Goal: Task Accomplishment & Management: Manage account settings

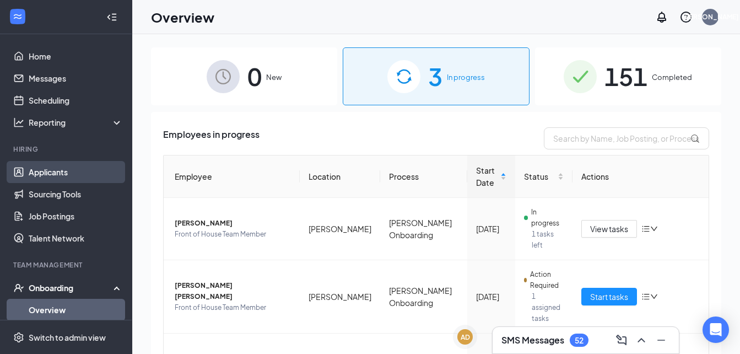
click at [62, 171] on link "Applicants" at bounding box center [76, 172] width 94 height 22
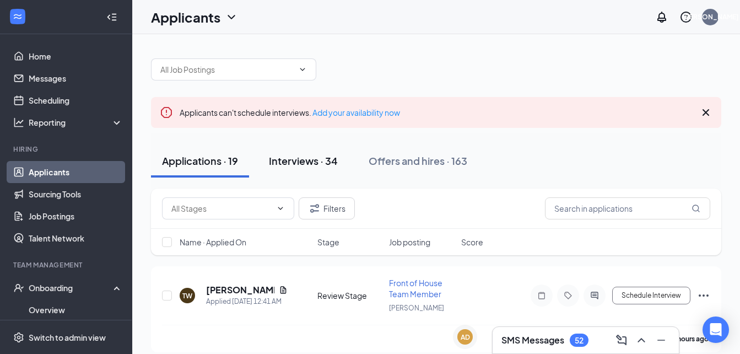
click at [324, 161] on div "Interviews · 34" at bounding box center [303, 161] width 69 height 14
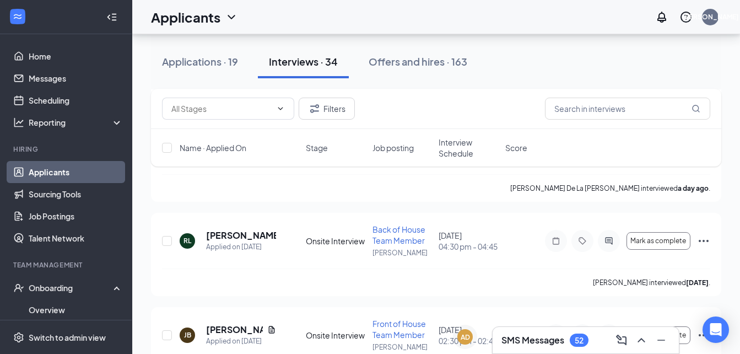
scroll to position [1517, 0]
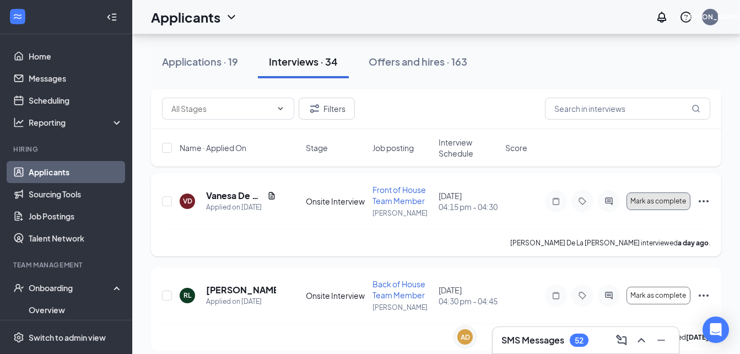
click at [675, 200] on span "Mark as complete" at bounding box center [658, 201] width 56 height 8
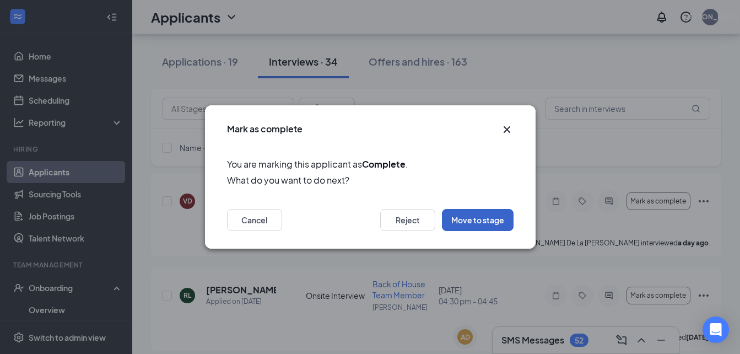
click at [480, 216] on button "Move to stage" at bounding box center [478, 220] width 72 height 22
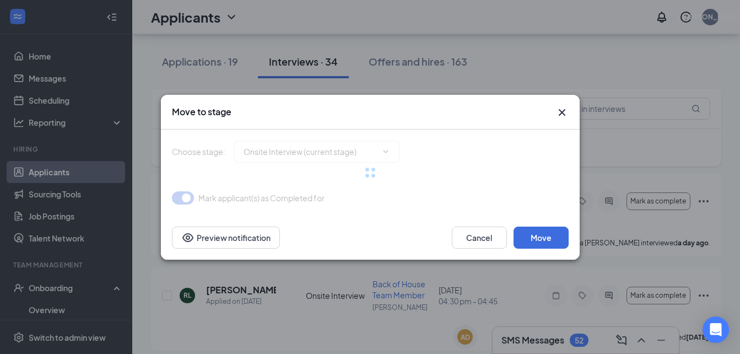
type input "Hiring Complete (final stage)"
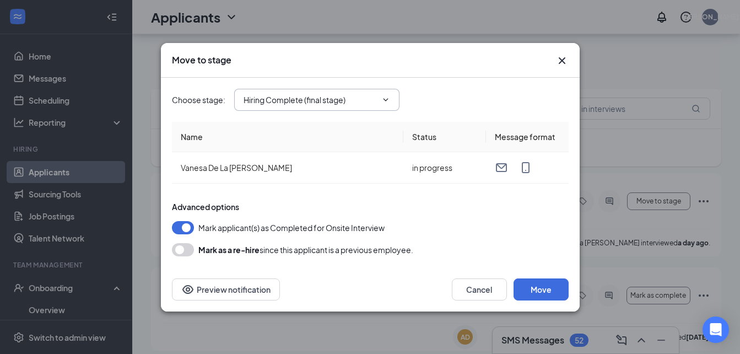
click at [346, 100] on input "Hiring Complete (final stage)" at bounding box center [309, 100] width 133 height 12
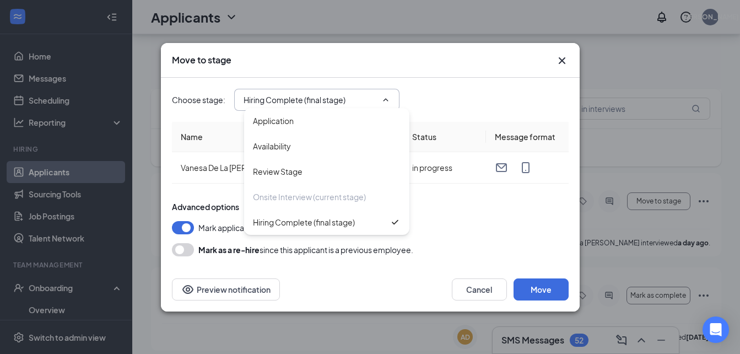
click at [457, 100] on div "Choose stage : Hiring Complete (final stage) Application Availability Review St…" at bounding box center [370, 100] width 397 height 22
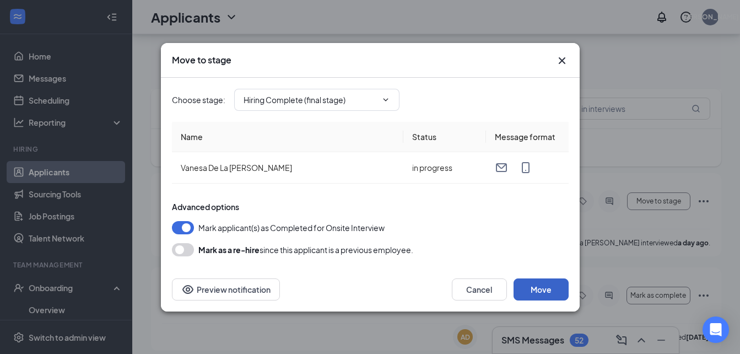
click at [535, 294] on button "Move" at bounding box center [540, 289] width 55 height 22
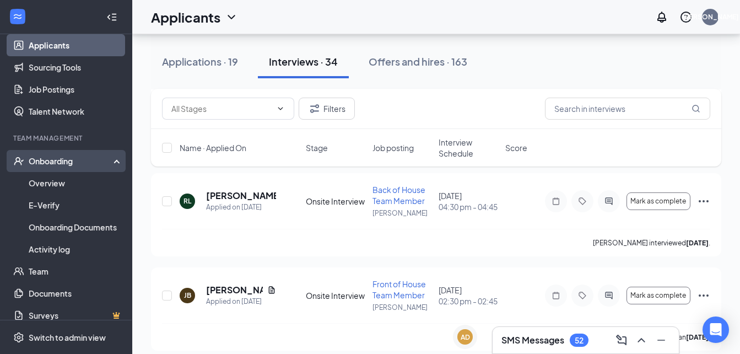
scroll to position [128, 0]
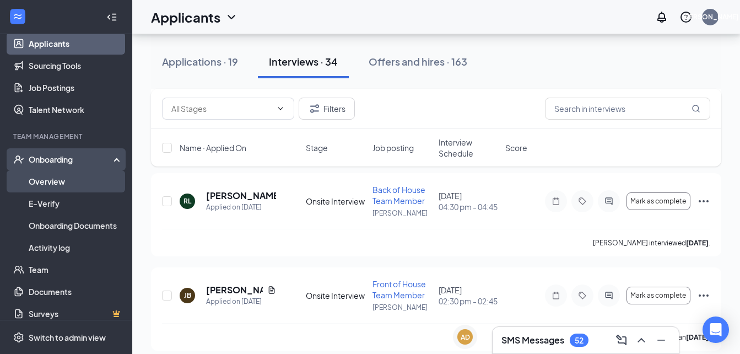
click at [49, 189] on link "Overview" at bounding box center [76, 181] width 94 height 22
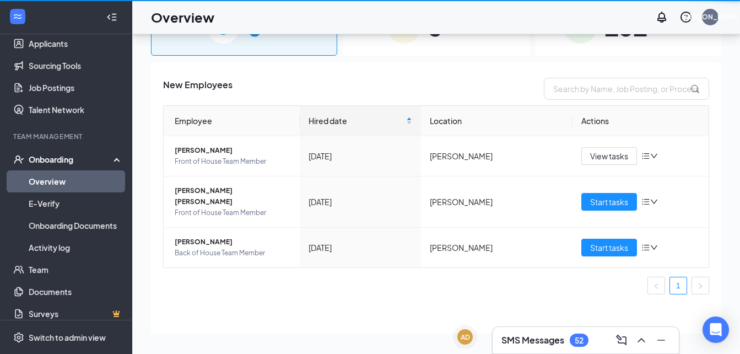
scroll to position [50, 0]
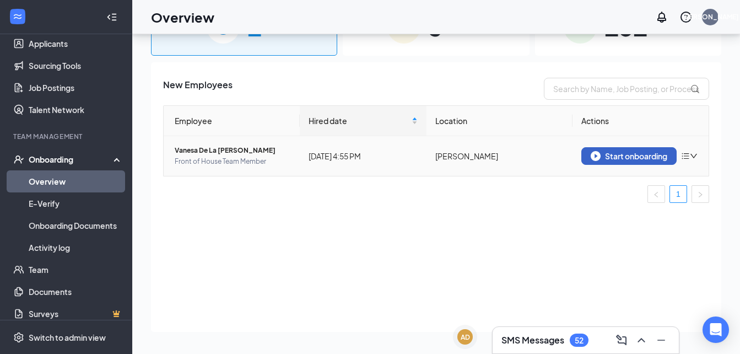
click at [644, 155] on div "Start onboarding" at bounding box center [628, 156] width 77 height 10
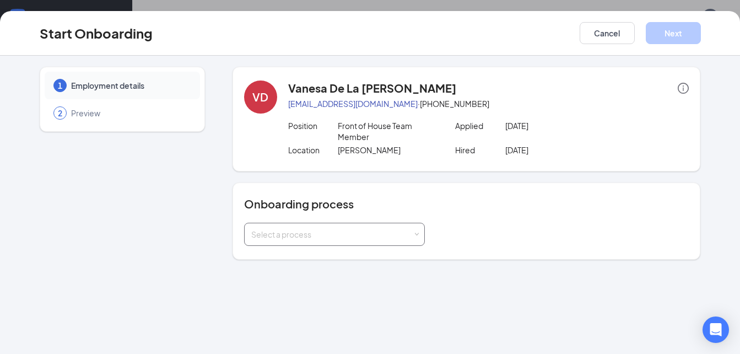
click at [344, 231] on div "Select a process" at bounding box center [331, 234] width 161 height 11
click at [297, 272] on span "[PERSON_NAME] Onboarding" at bounding box center [302, 277] width 108 height 10
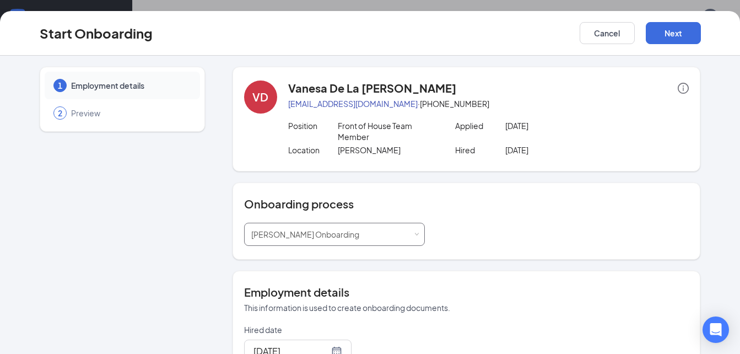
scroll to position [136, 0]
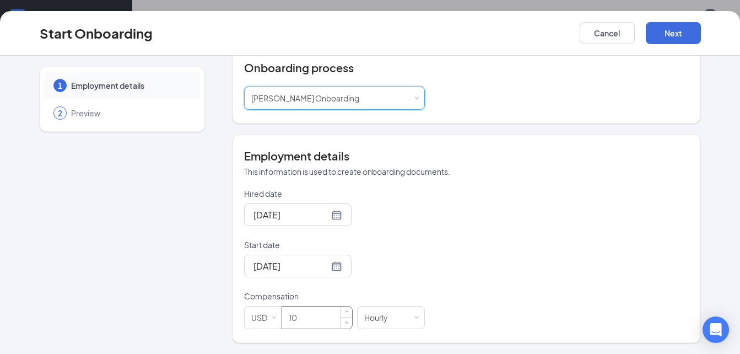
click at [310, 318] on input "10" at bounding box center [317, 317] width 70 height 22
click at [479, 190] on div "Hired date [DATE] Start date [DATE] Compensation USD 10 Hourly" at bounding box center [466, 258] width 445 height 141
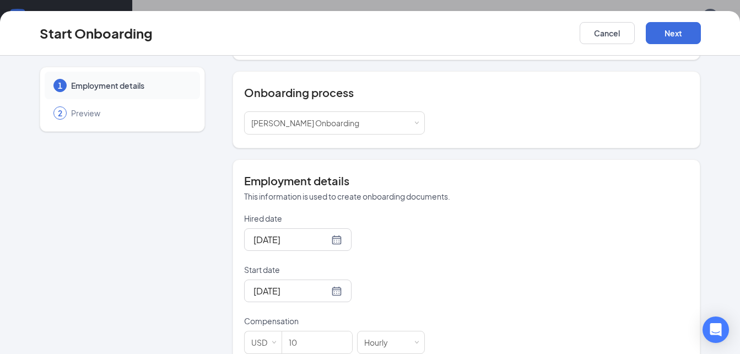
scroll to position [110, 0]
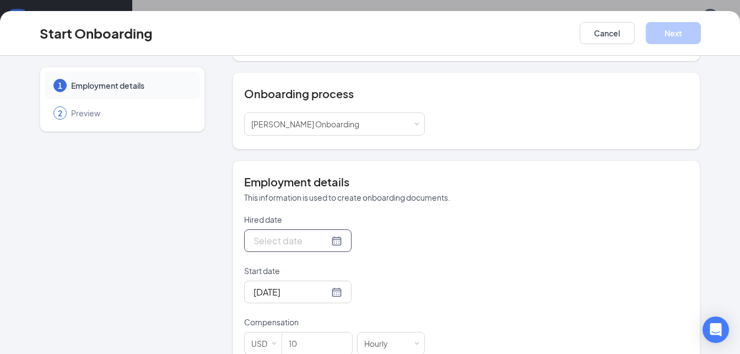
click at [324, 240] on div at bounding box center [297, 241] width 89 height 14
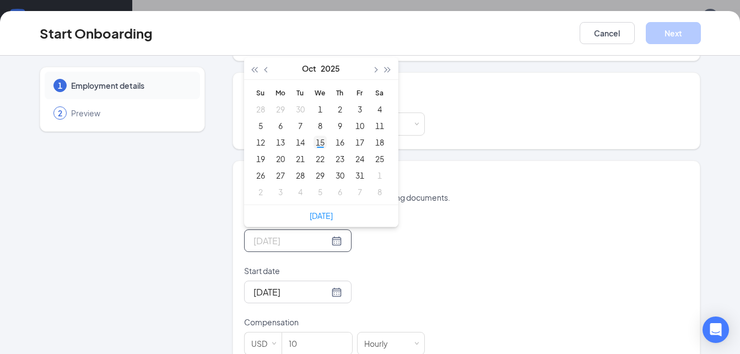
type input "[DATE]"
click at [313, 140] on div "15" at bounding box center [319, 141] width 13 height 13
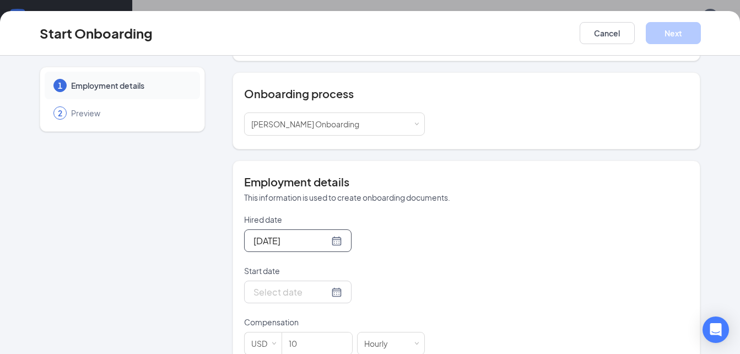
click at [322, 286] on div at bounding box center [297, 292] width 89 height 14
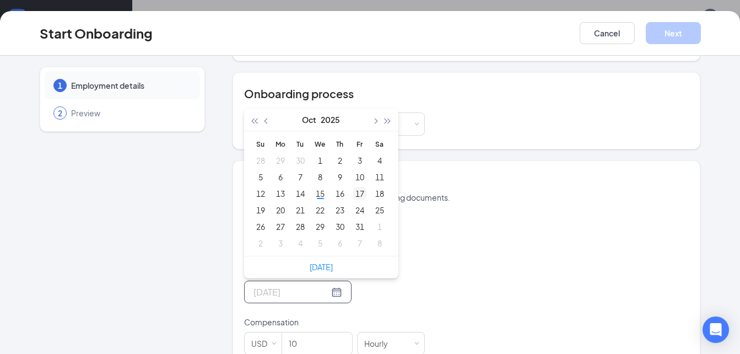
type input "[DATE]"
click at [354, 196] on div "17" at bounding box center [359, 193] width 13 height 13
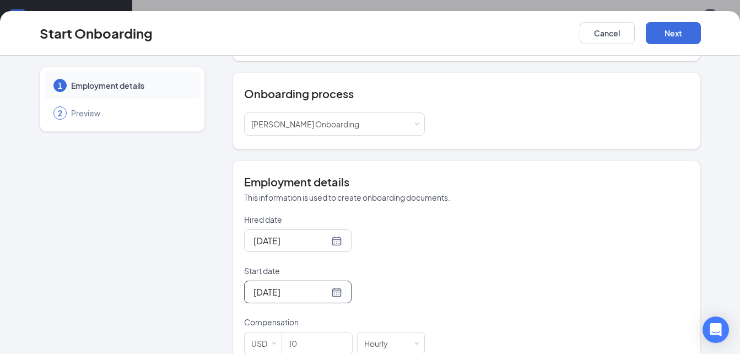
scroll to position [0, 0]
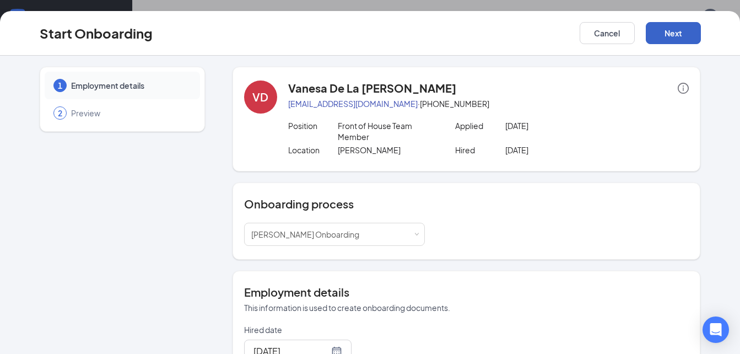
click at [670, 28] on button "Next" at bounding box center [672, 33] width 55 height 22
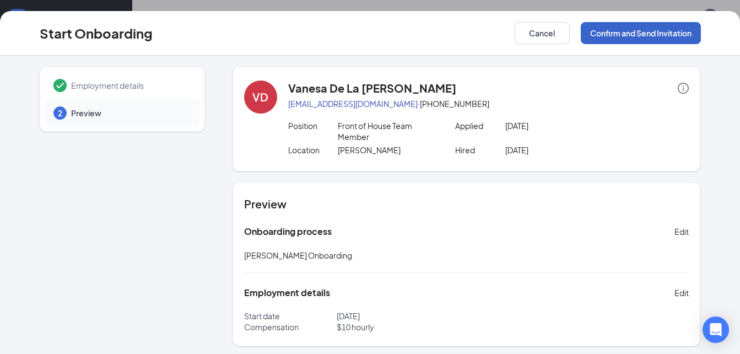
click at [615, 35] on button "Confirm and Send Invitation" at bounding box center [640, 33] width 120 height 22
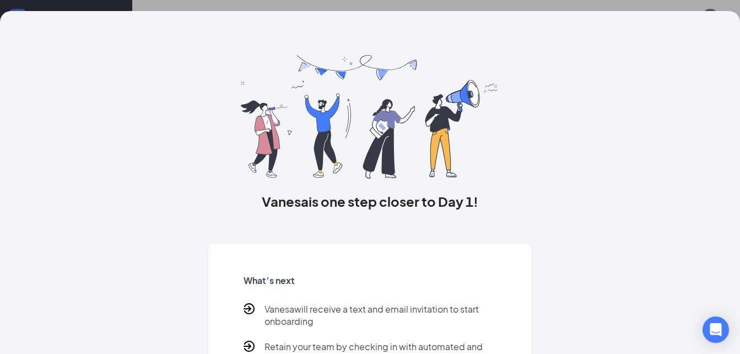
click at [386, 4] on div "[PERSON_NAME] is one step closer to Day 1! What’s next [PERSON_NAME] will recei…" at bounding box center [370, 177] width 740 height 354
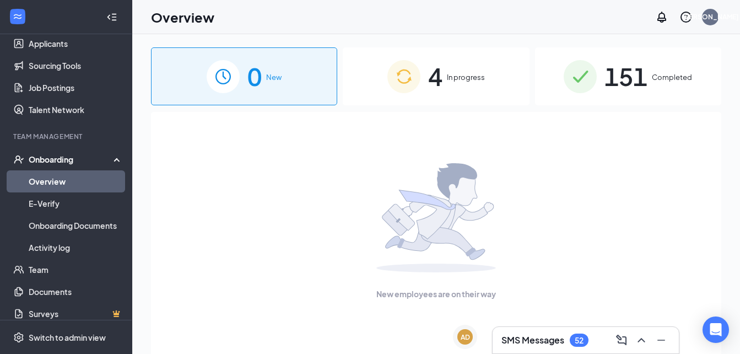
click at [432, 86] on span "4" at bounding box center [435, 76] width 14 height 38
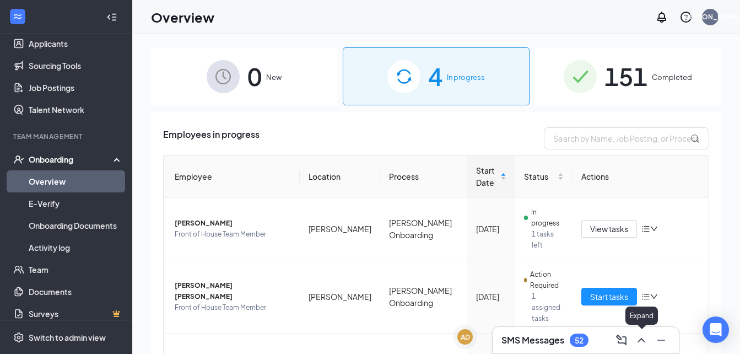
click at [638, 337] on icon "ChevronUp" at bounding box center [640, 339] width 13 height 13
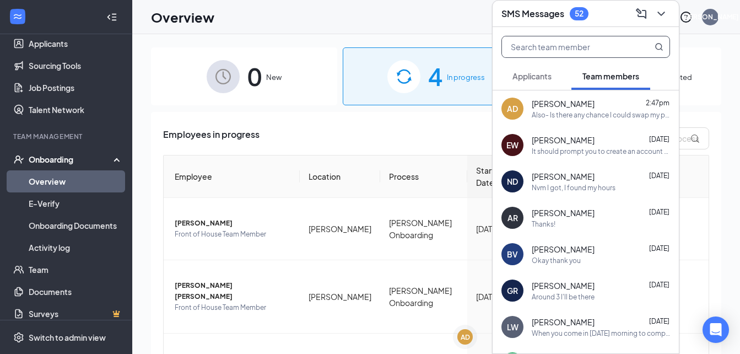
click at [543, 47] on input "text" at bounding box center [567, 46] width 131 height 21
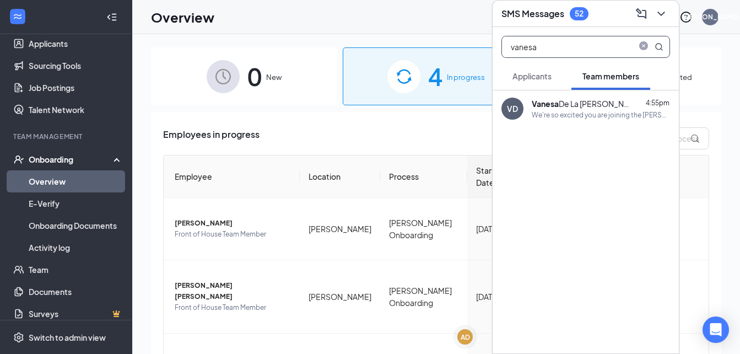
type input "vanesa"
click at [580, 114] on div "We're so excited you are joining the [PERSON_NAME] [DEMOGRAPHIC_DATA]-fil-Ateam…" at bounding box center [600, 114] width 138 height 9
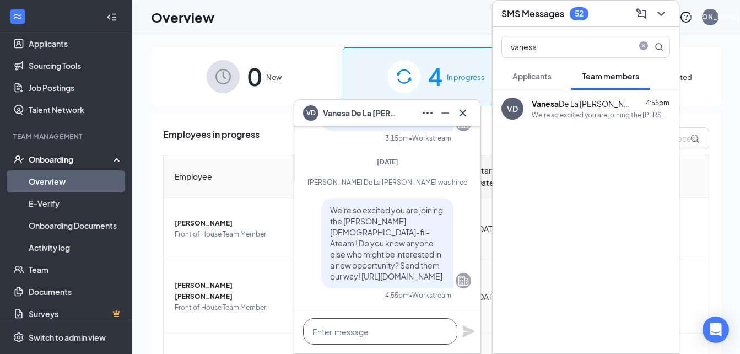
click at [355, 330] on textarea at bounding box center [380, 331] width 154 height 26
paste textarea "[URL][DOMAIN_NAME]"
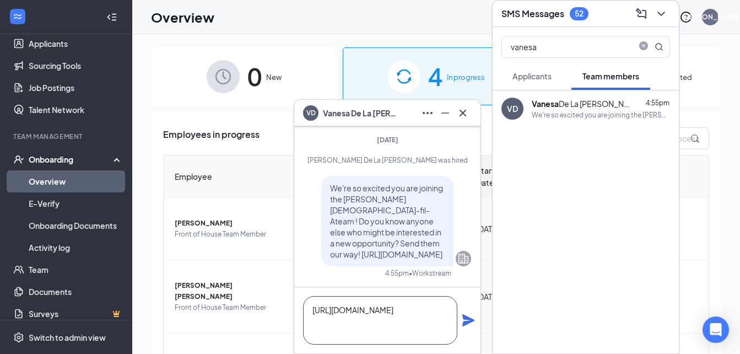
scroll to position [1, 0]
type textarea "[URL][DOMAIN_NAME]"
click at [468, 326] on icon "Plane" at bounding box center [468, 319] width 13 height 13
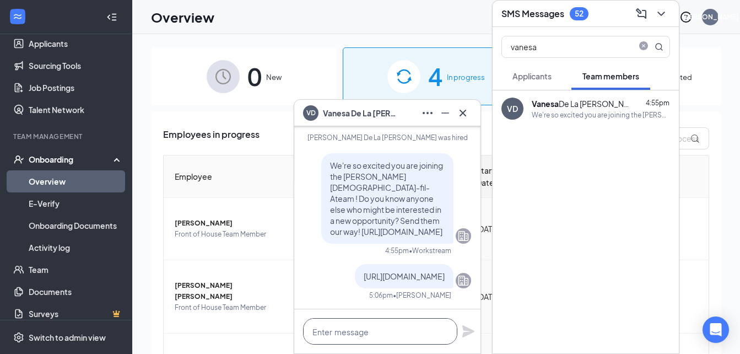
click at [322, 333] on textarea at bounding box center [380, 331] width 154 height 26
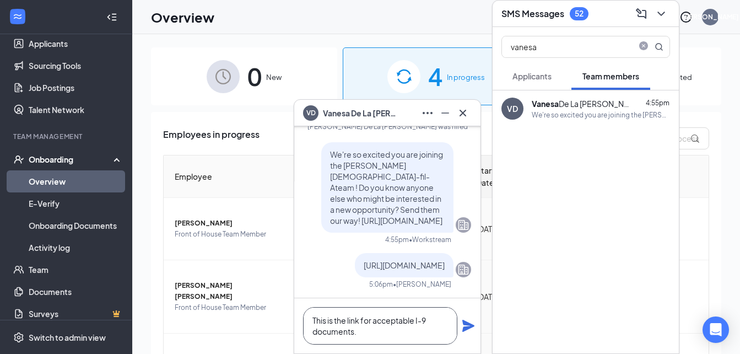
type textarea "This is the link for acceptable I-9 documents."
click at [470, 327] on icon "Plane" at bounding box center [468, 325] width 12 height 12
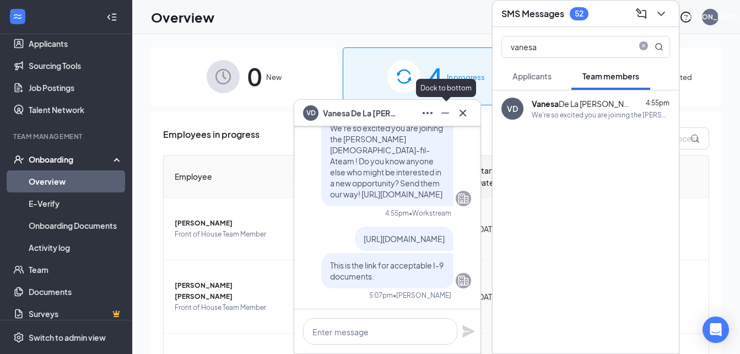
click at [441, 112] on icon "Minimize" at bounding box center [444, 112] width 13 height 13
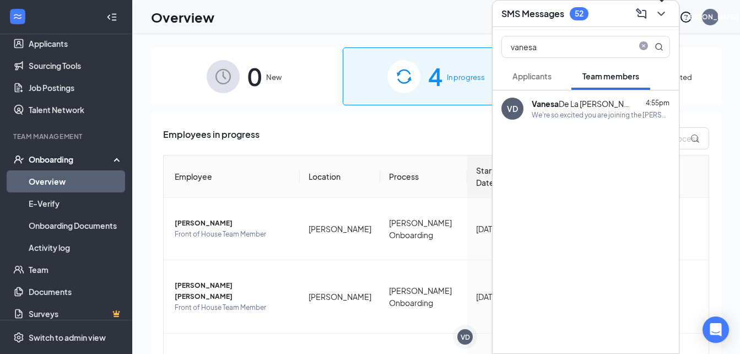
click at [656, 10] on icon "ChevronDown" at bounding box center [660, 13] width 13 height 13
